Goal: Transaction & Acquisition: Obtain resource

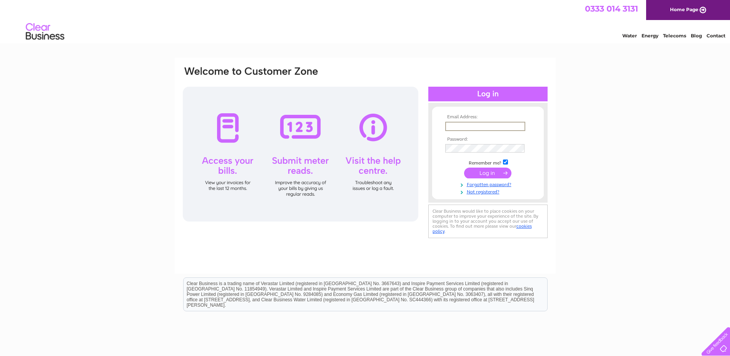
click at [488, 126] on input "text" at bounding box center [485, 126] width 80 height 9
type input "fiona@msddesignltd.com"
click at [464, 167] on input "submit" at bounding box center [487, 172] width 47 height 11
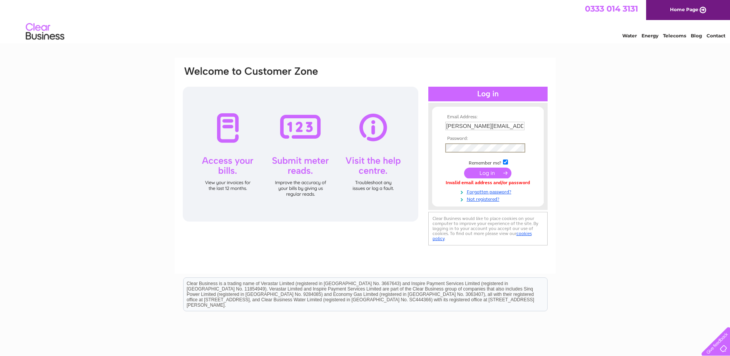
click at [464, 167] on input "submit" at bounding box center [487, 172] width 47 height 11
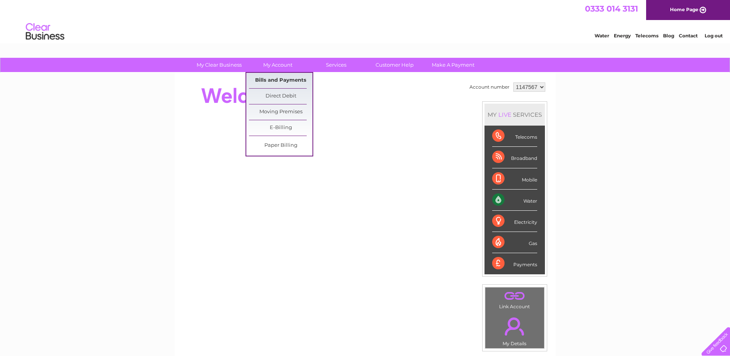
click at [274, 81] on link "Bills and Payments" at bounding box center [280, 80] width 63 height 15
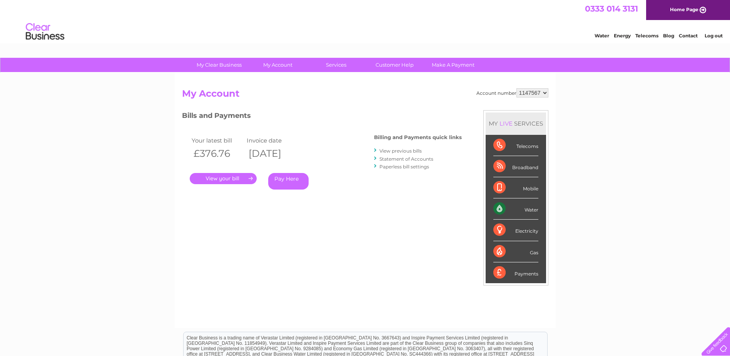
click at [233, 179] on link "." at bounding box center [223, 178] width 67 height 11
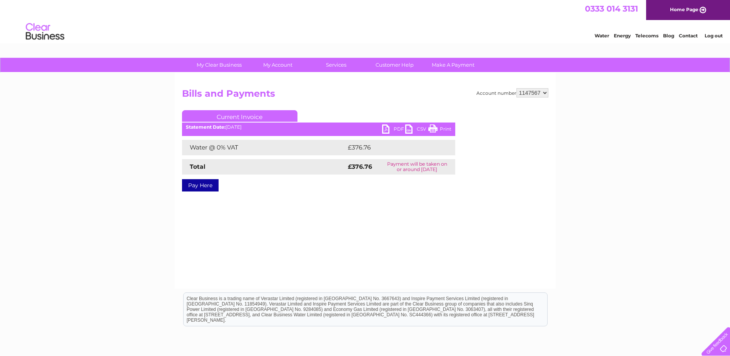
click at [383, 127] on link "PDF" at bounding box center [393, 129] width 23 height 11
click at [539, 93] on select "1147567 1147568" at bounding box center [532, 92] width 32 height 9
select select "1147568"
click at [517, 88] on select "1147567 1147568" at bounding box center [532, 92] width 32 height 9
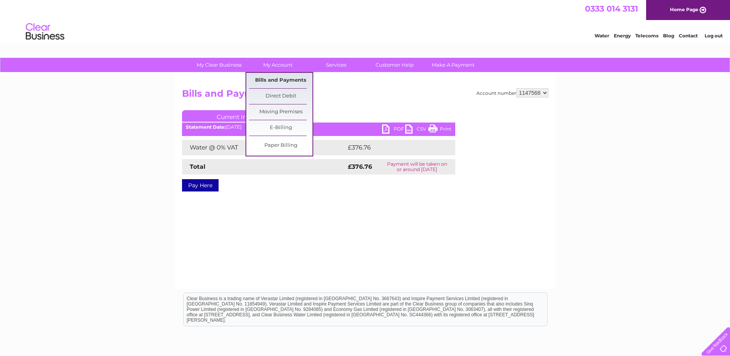
click at [271, 83] on link "Bills and Payments" at bounding box center [280, 80] width 63 height 15
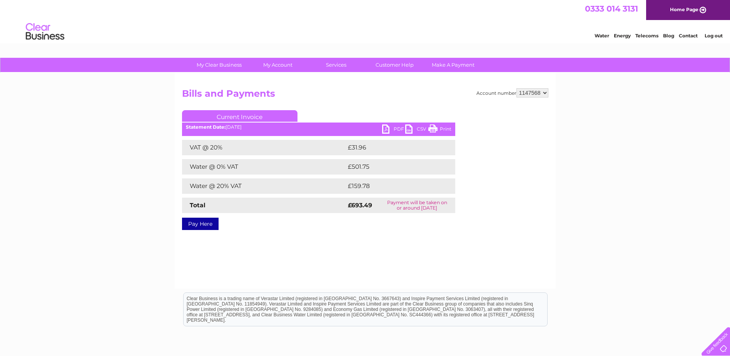
click at [390, 131] on link "PDF" at bounding box center [393, 129] width 23 height 11
